Goal: Information Seeking & Learning: Learn about a topic

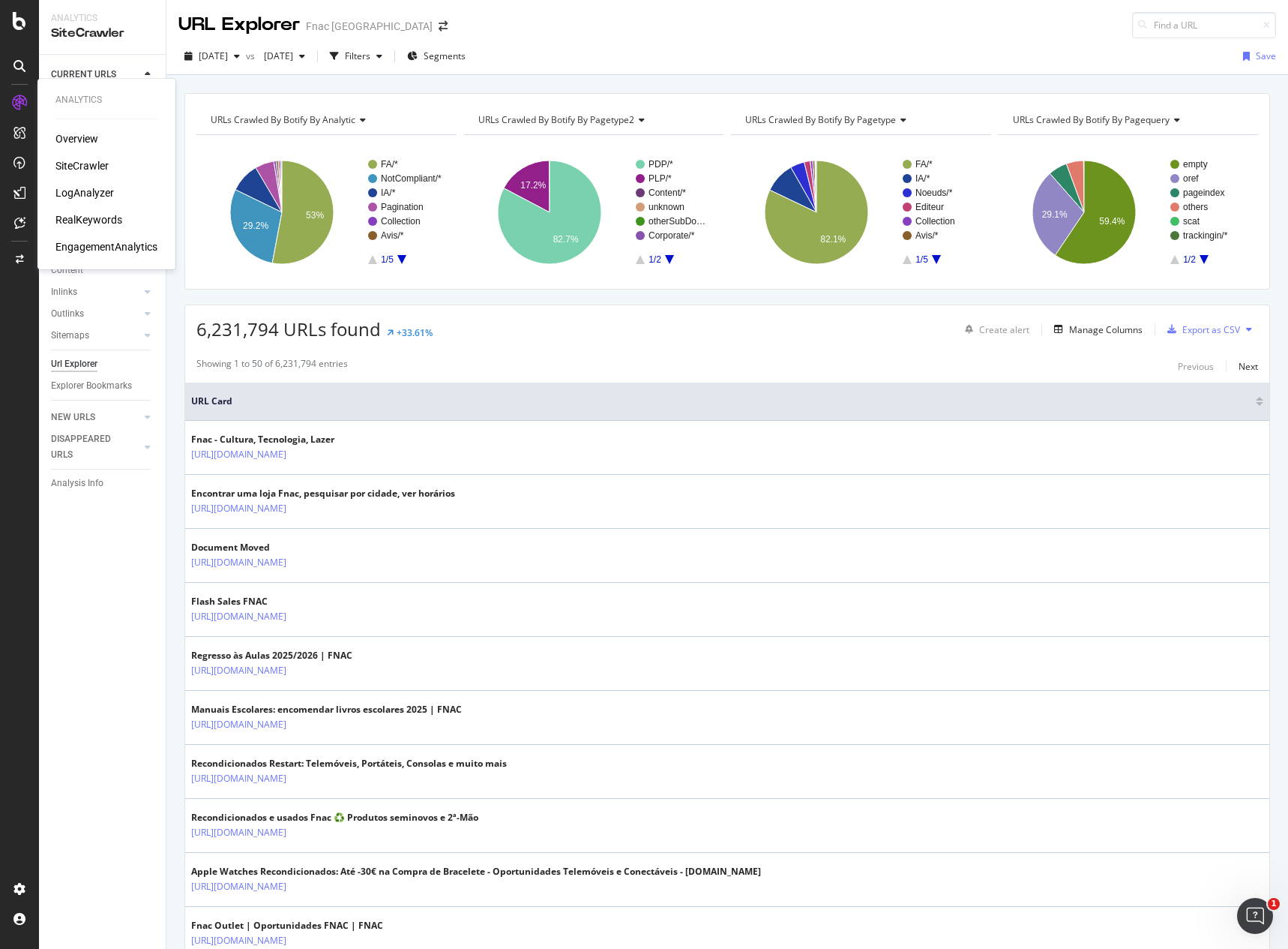
click at [113, 224] on div "RealKeywords" at bounding box center [89, 220] width 67 height 15
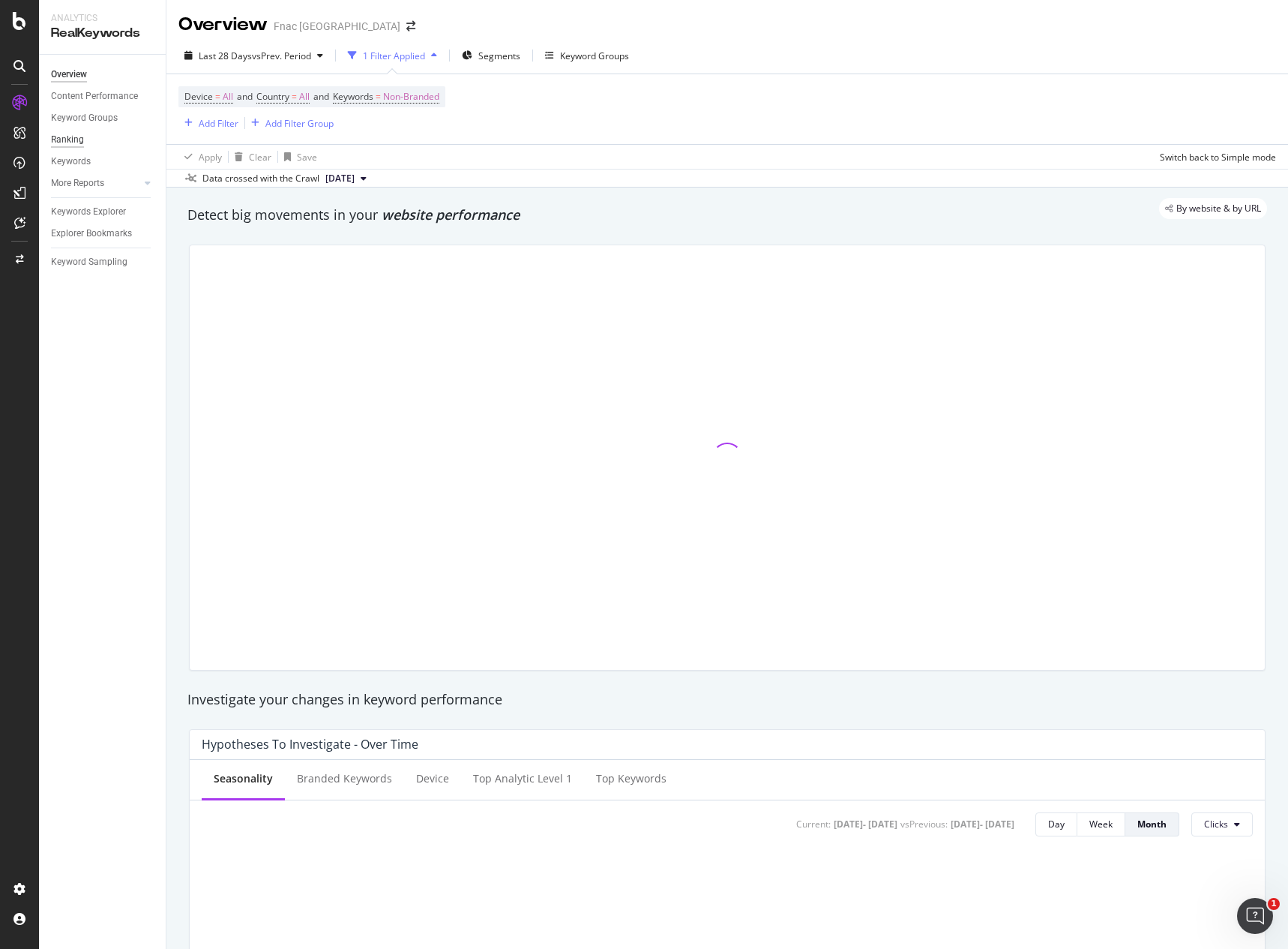
click at [64, 136] on div "Ranking" at bounding box center [68, 140] width 33 height 16
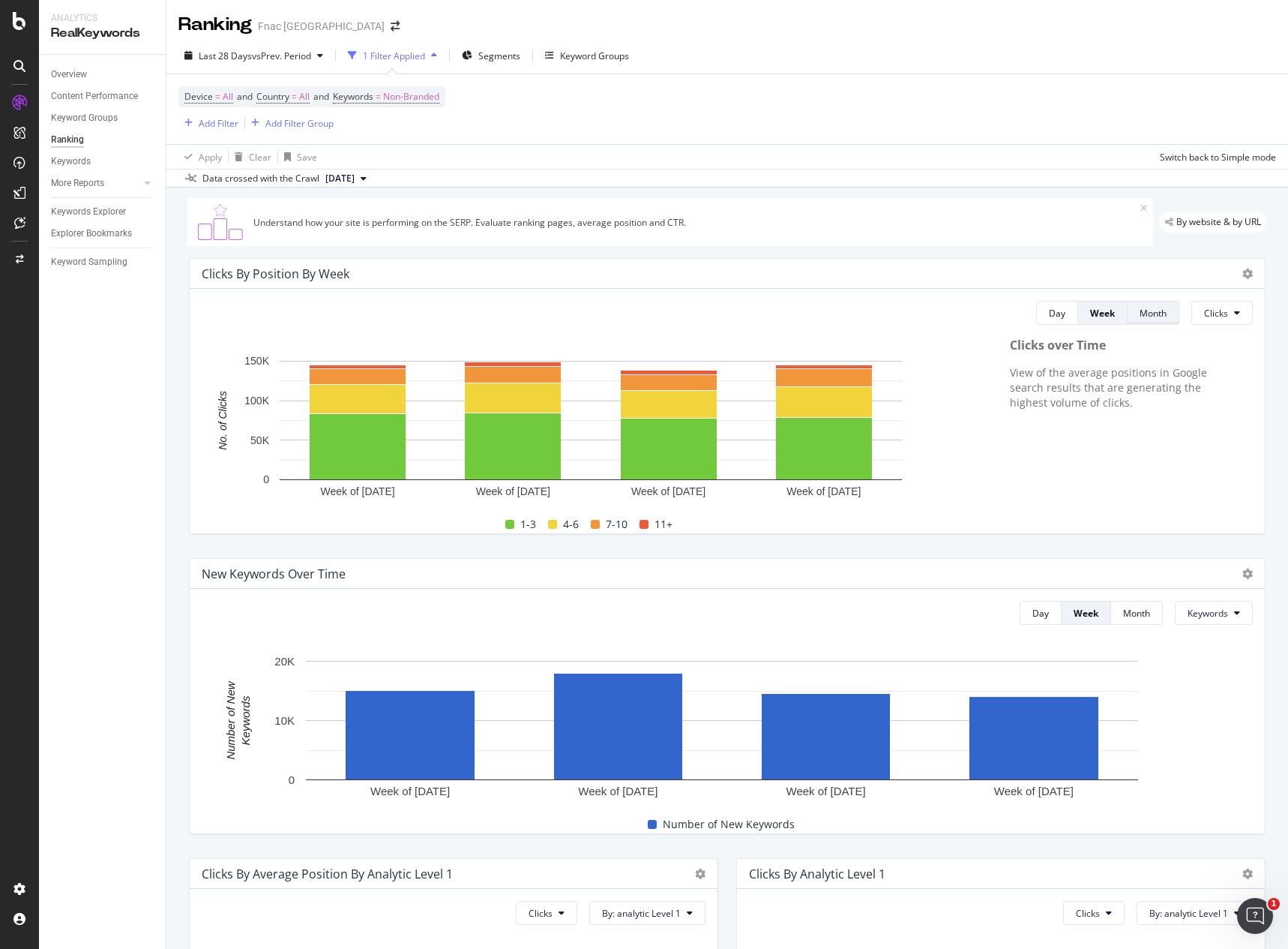
click at [1146, 320] on div "Month" at bounding box center [1153, 313] width 27 height 21
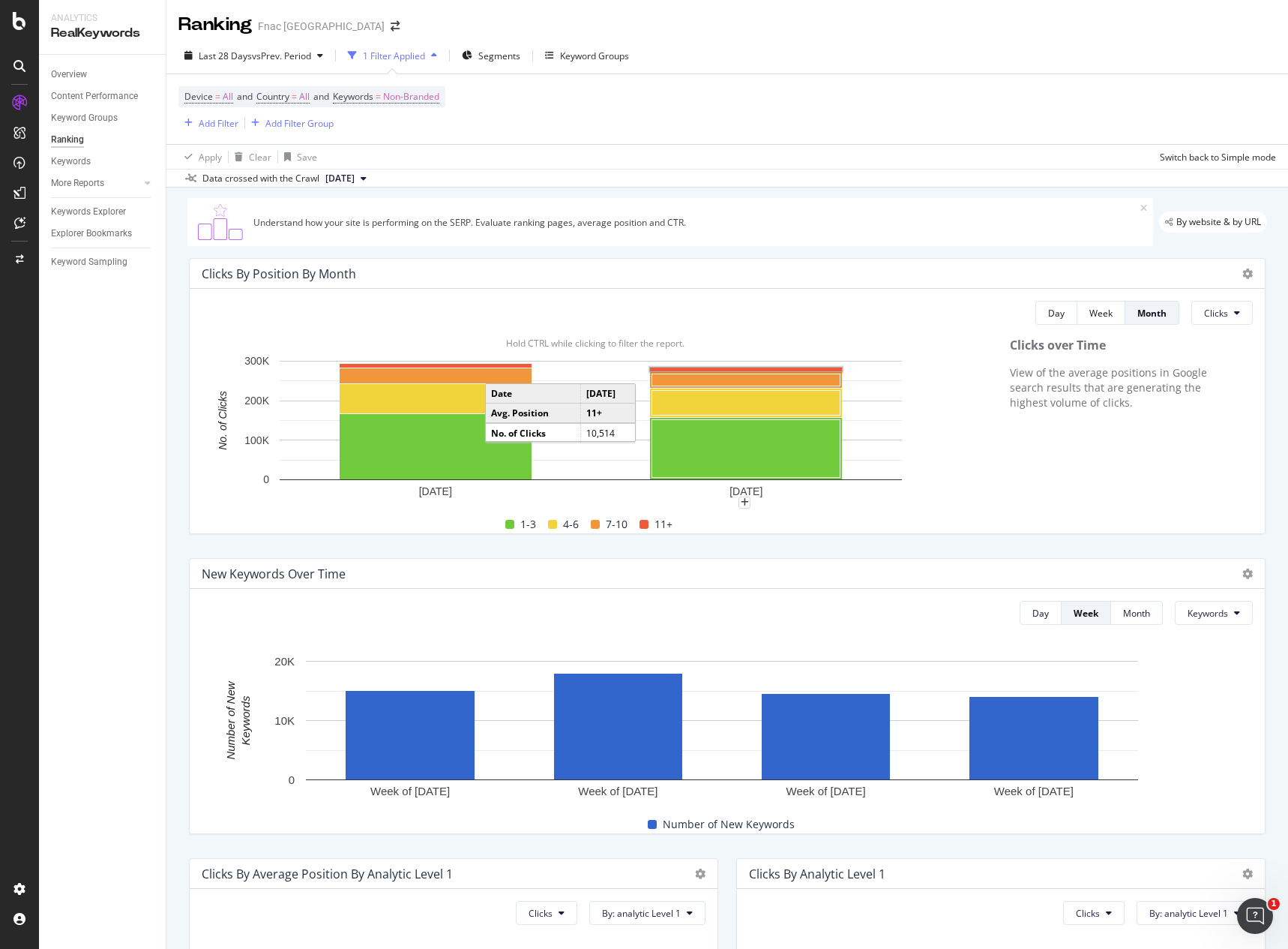
click at [706, 369] on rect "A chart." at bounding box center [746, 369] width 192 height 4
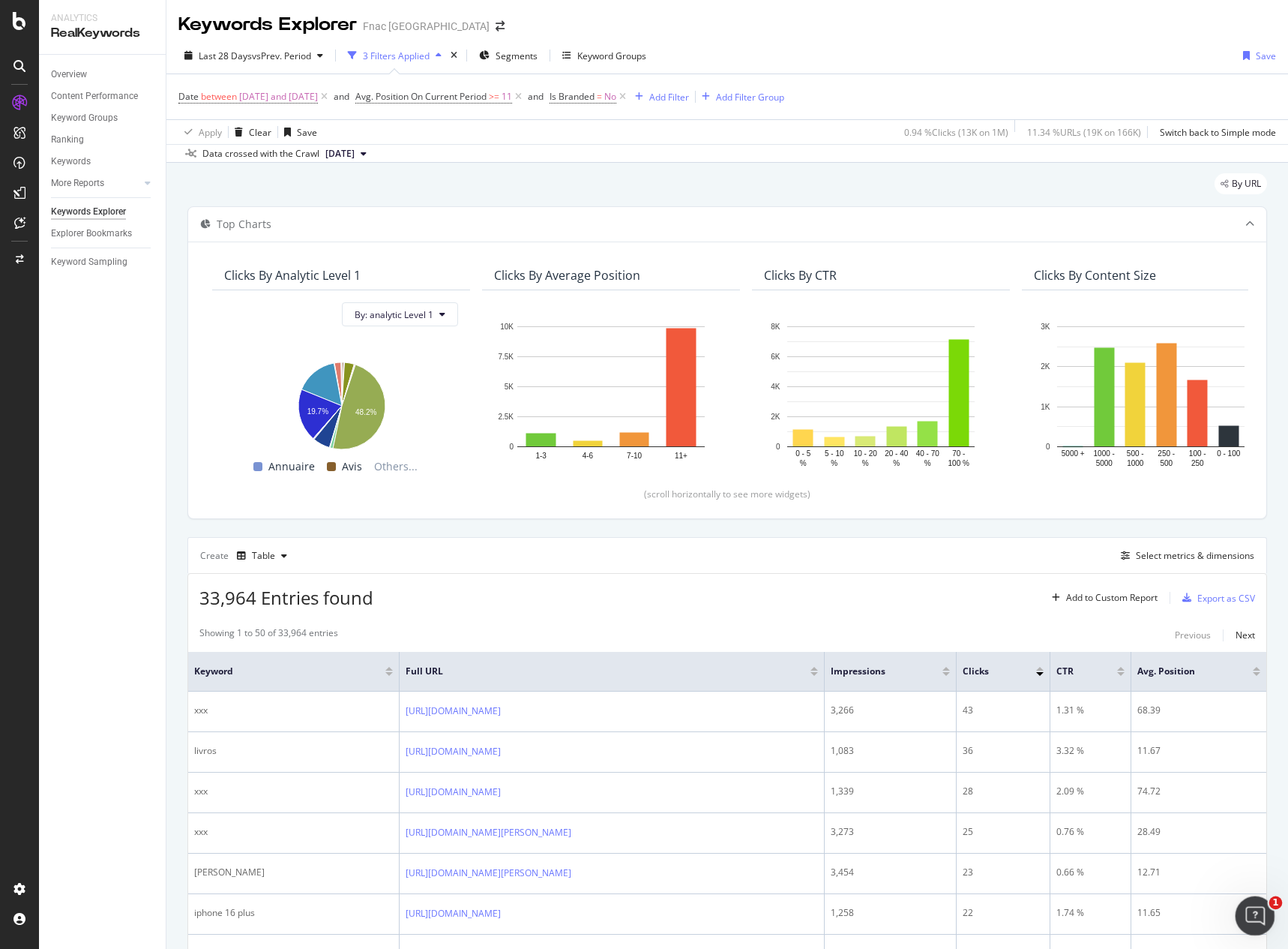
click at [1254, 918] on icon "Open Intercom Messenger" at bounding box center [1254, 914] width 24 height 24
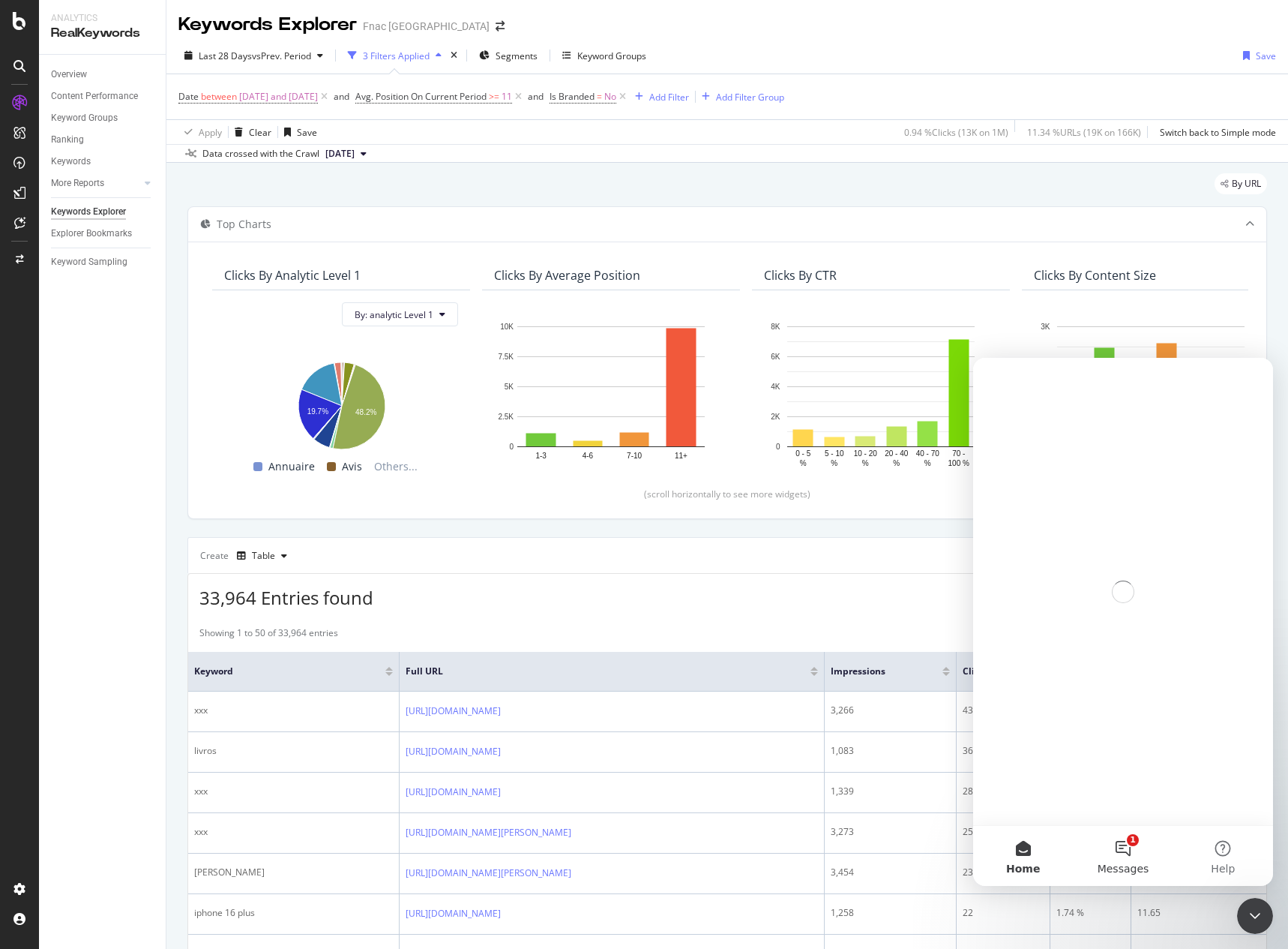
click at [1129, 865] on span "Messages" at bounding box center [1123, 868] width 51 height 11
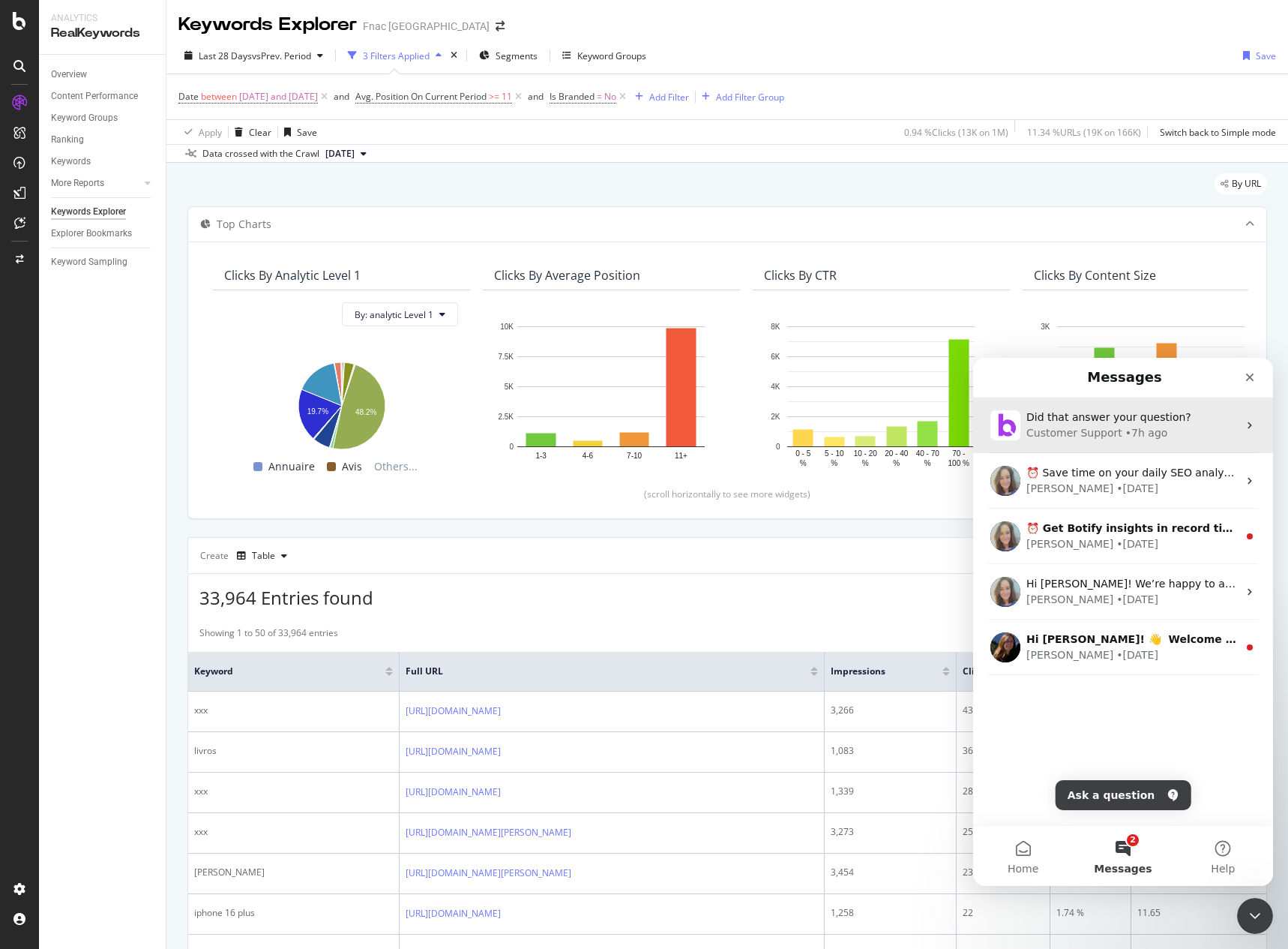
click at [1126, 437] on div "• 7h ago" at bounding box center [1147, 432] width 42 height 16
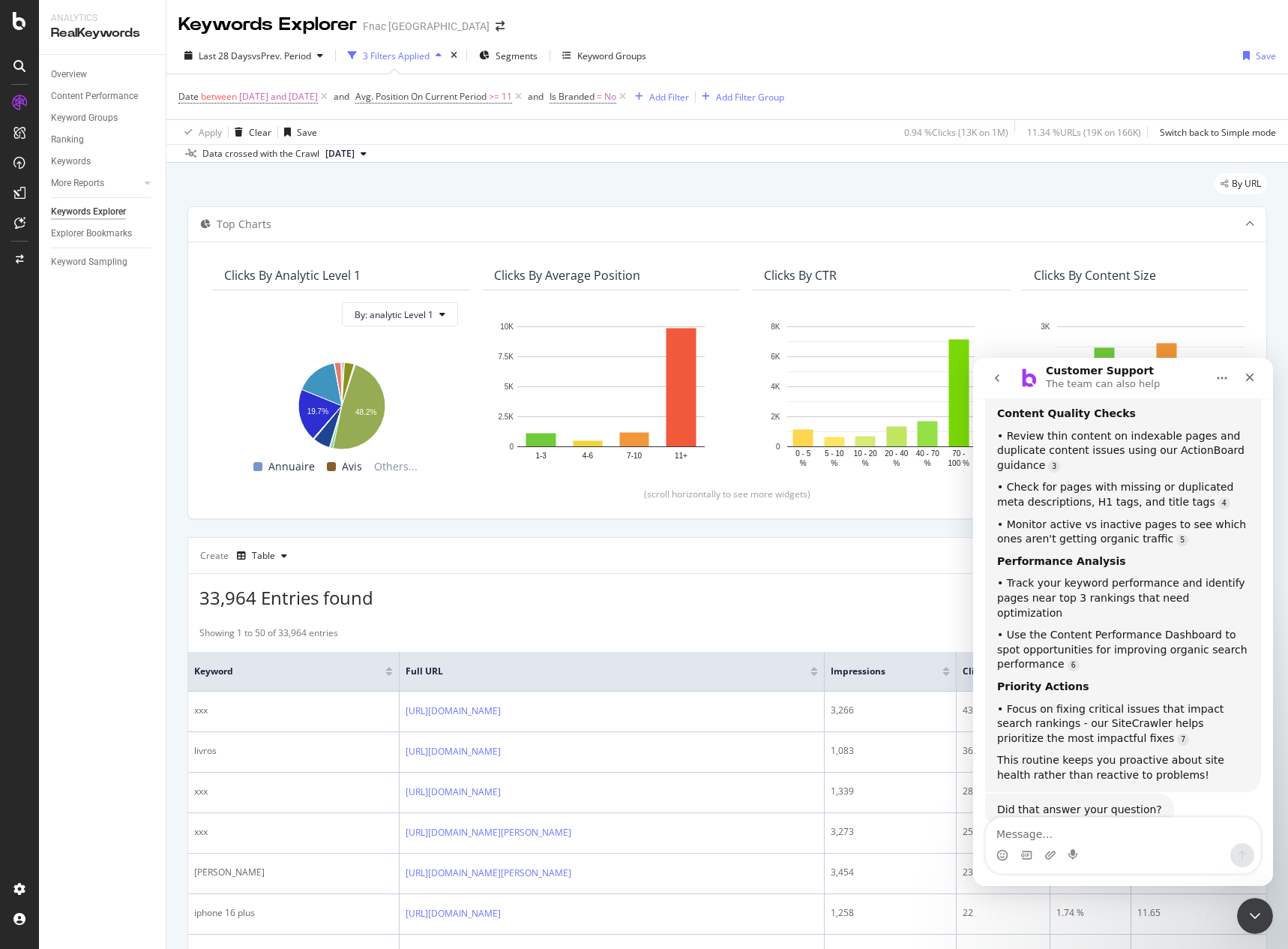
scroll to position [418, 0]
